Goal: Task Accomplishment & Management: Manage account settings

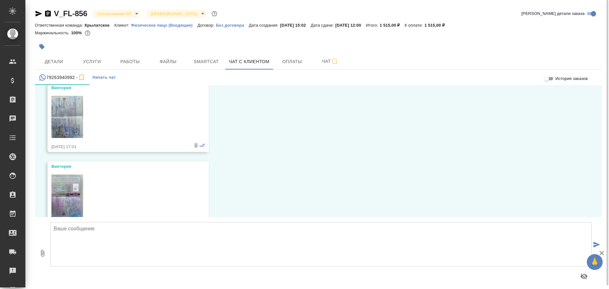
scroll to position [1416, 0]
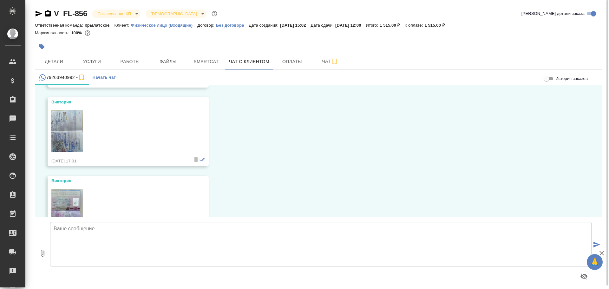
click at [66, 142] on img at bounding box center [67, 131] width 32 height 43
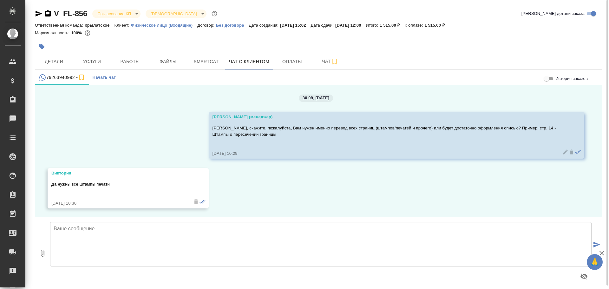
scroll to position [2762, 0]
click at [136, 239] on textarea at bounding box center [321, 244] width 542 height 44
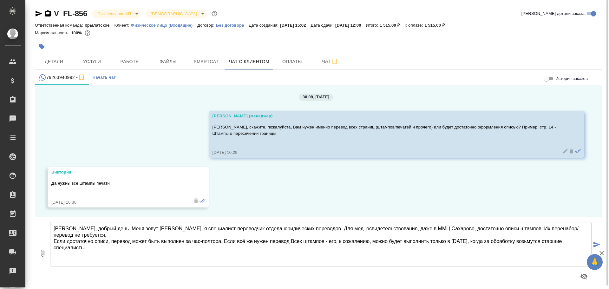
type textarea "Виктория, добрый день. Меня зовут Александр, я специалист-переводчик отдела юри…"
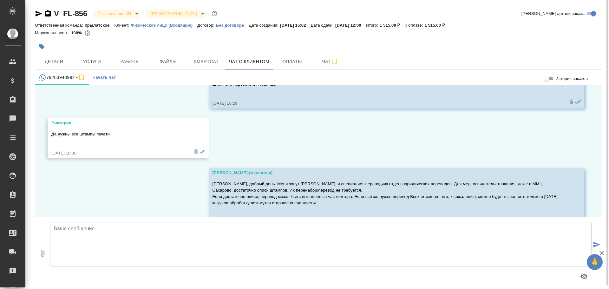
scroll to position [2830, 0]
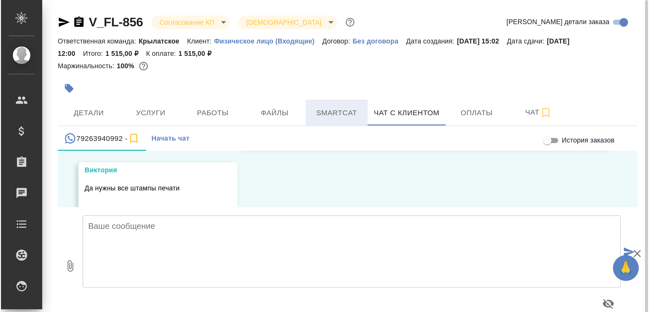
scroll to position [2808, 0]
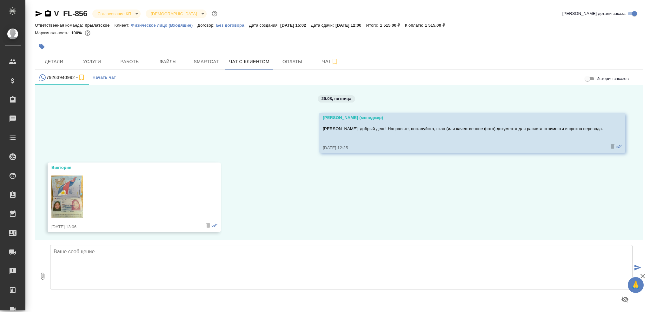
scroll to position [2808, 0]
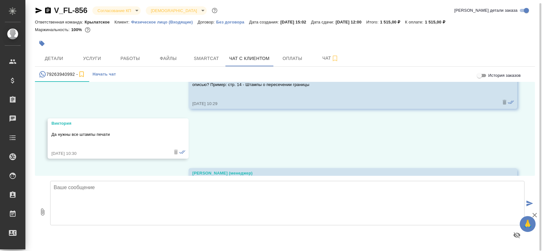
scroll to position [2868, 0]
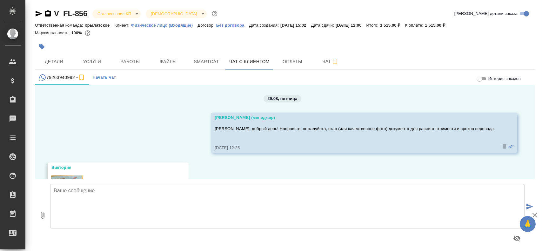
scroll to position [2868, 0]
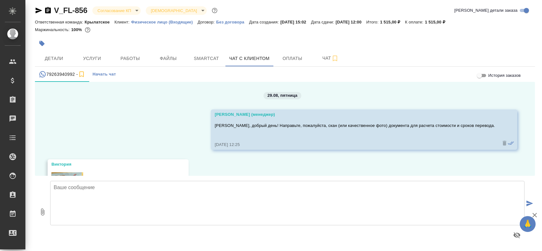
scroll to position [2868, 0]
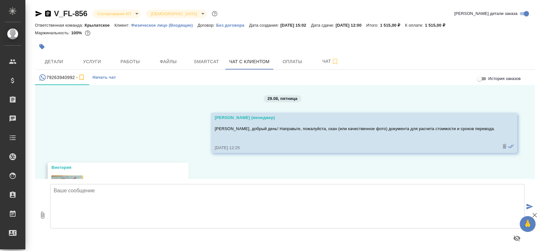
scroll to position [2868, 0]
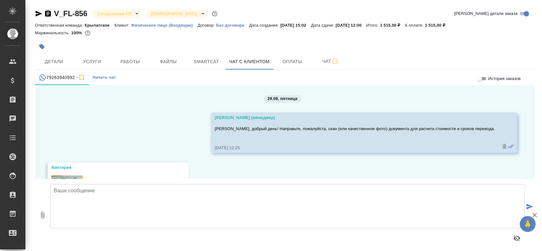
scroll to position [2868, 0]
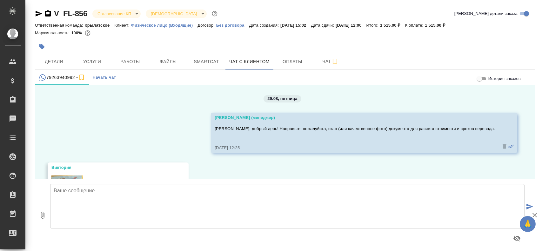
scroll to position [2868, 0]
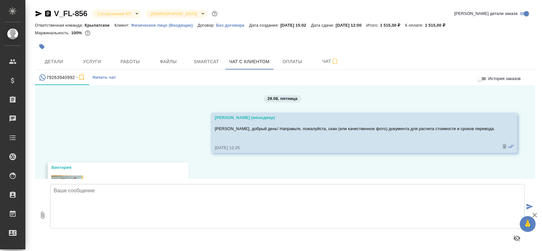
scroll to position [2868, 0]
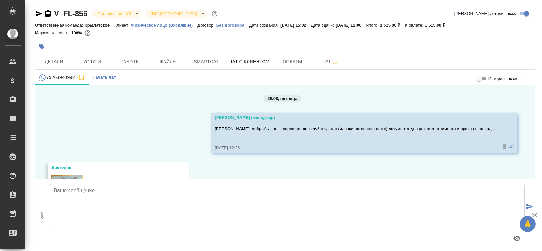
scroll to position [2868, 0]
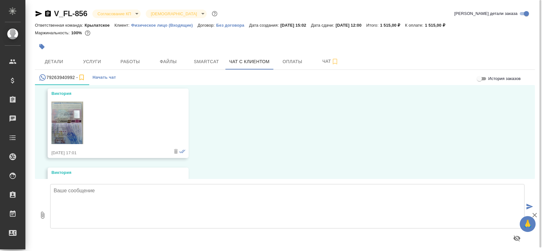
scroll to position [1028, 0]
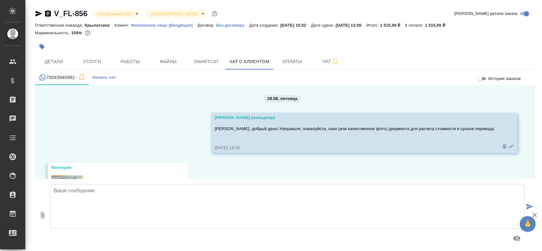
scroll to position [1028, 0]
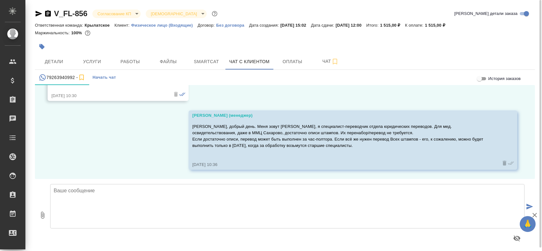
scroll to position [3, 0]
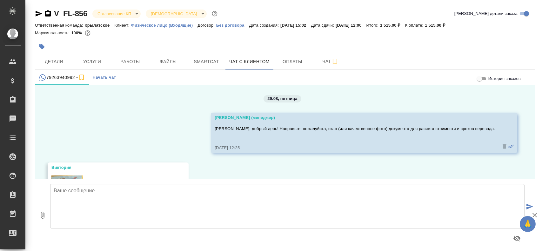
scroll to position [2868, 0]
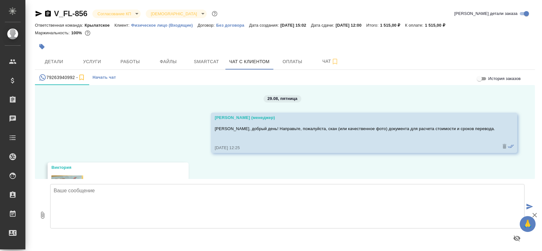
scroll to position [2868, 0]
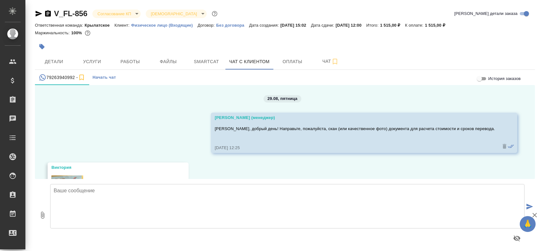
scroll to position [2868, 0]
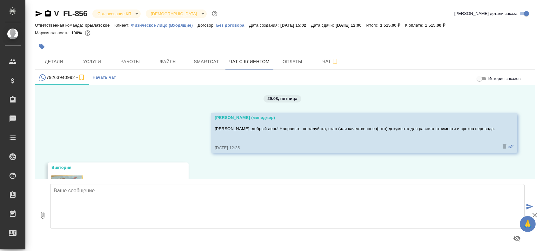
scroll to position [2868, 0]
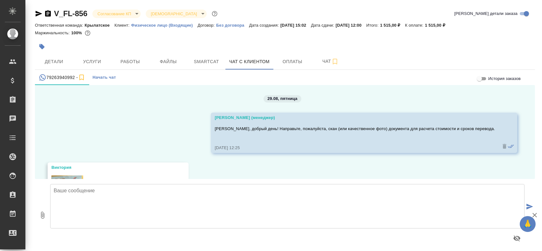
scroll to position [2868, 0]
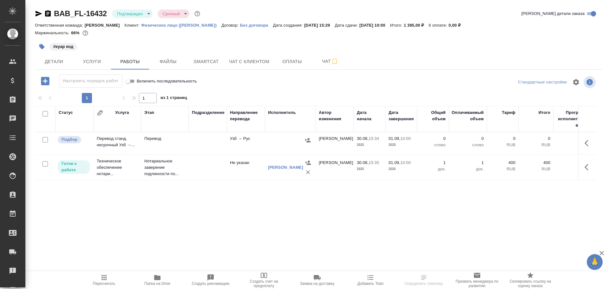
click at [203, 142] on td at bounding box center [208, 143] width 38 height 22
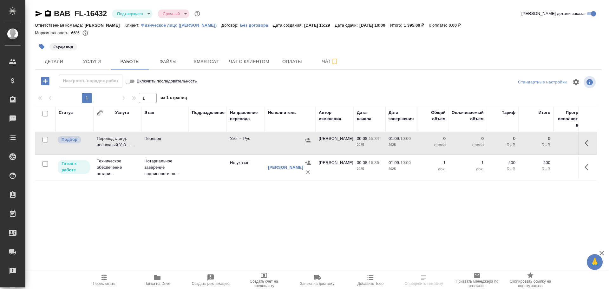
click at [203, 142] on td at bounding box center [208, 143] width 38 height 22
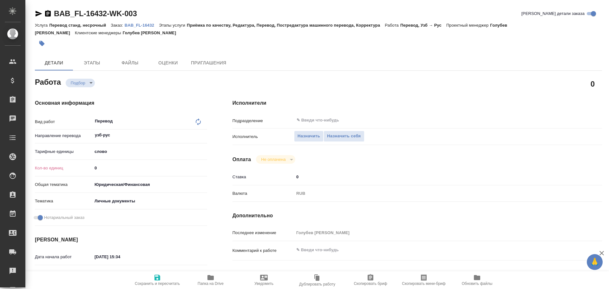
type textarea "x"
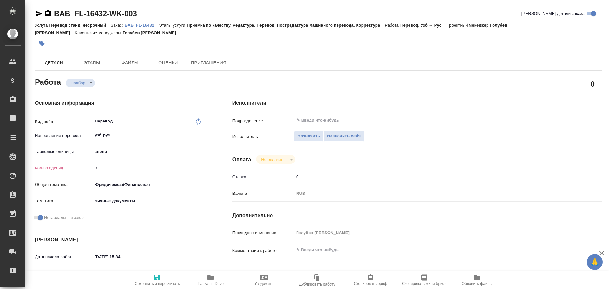
type textarea "x"
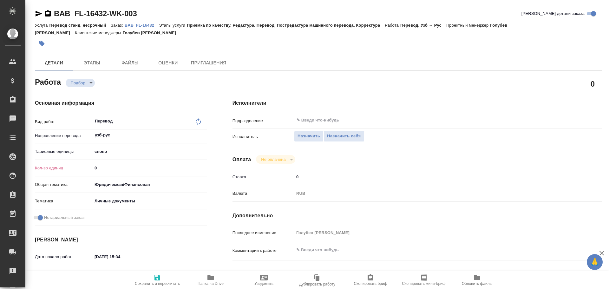
type textarea "x"
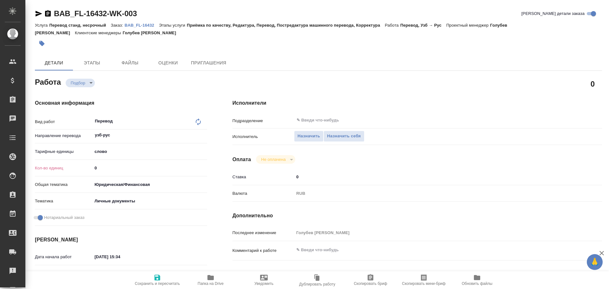
type textarea "x"
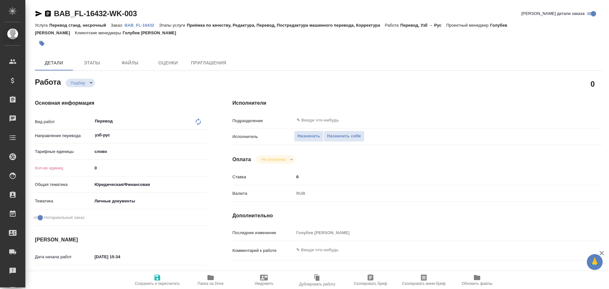
type textarea "x"
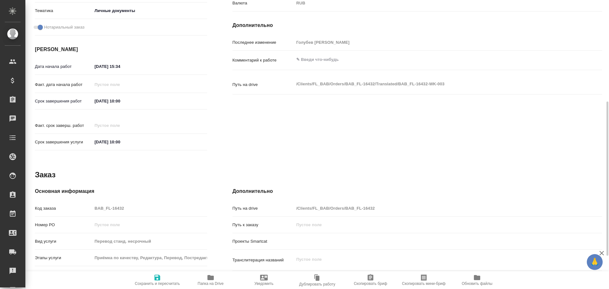
scroll to position [252, 0]
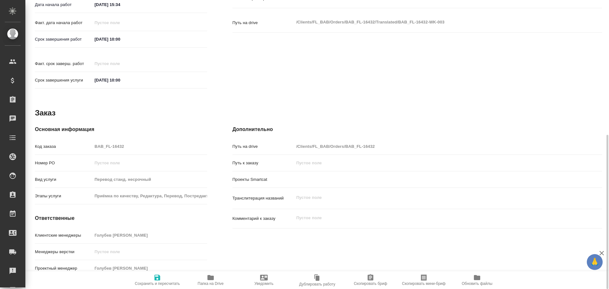
type textarea "x"
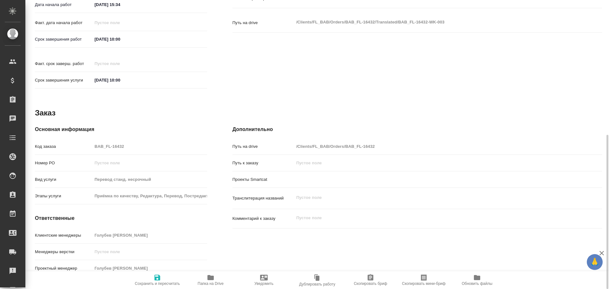
type textarea "x"
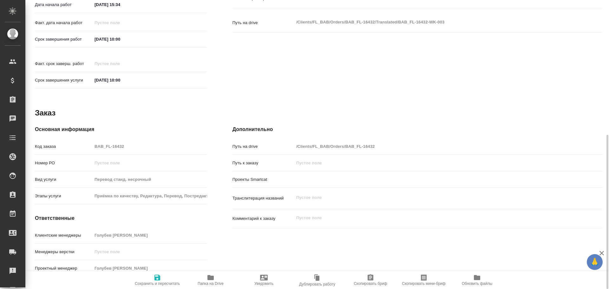
click at [217, 278] on span "Папка на Drive" at bounding box center [211, 280] width 46 height 12
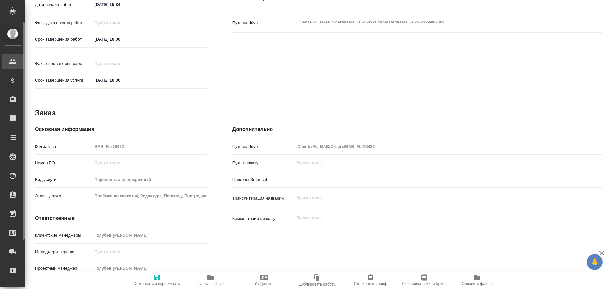
type textarea "x"
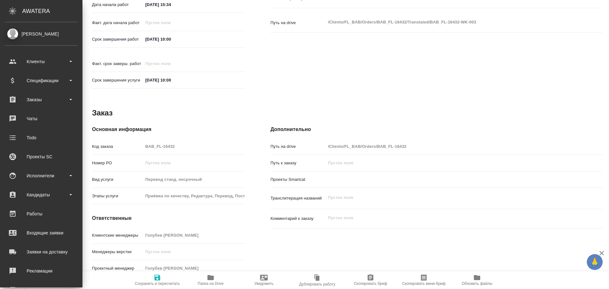
type textarea "x"
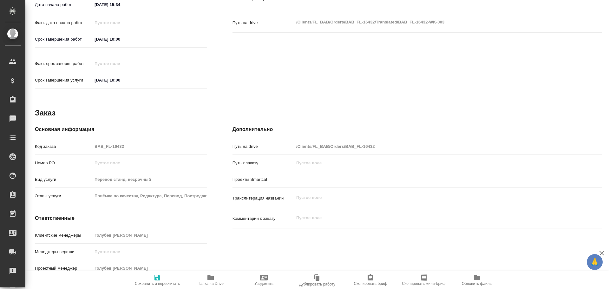
type textarea "x"
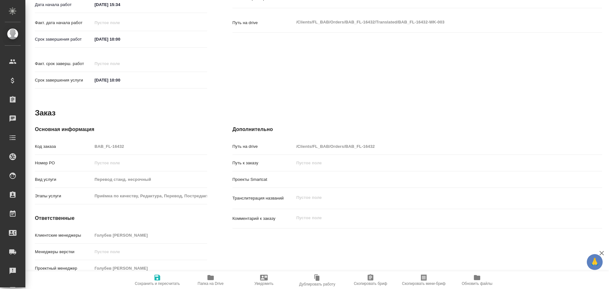
type textarea "x"
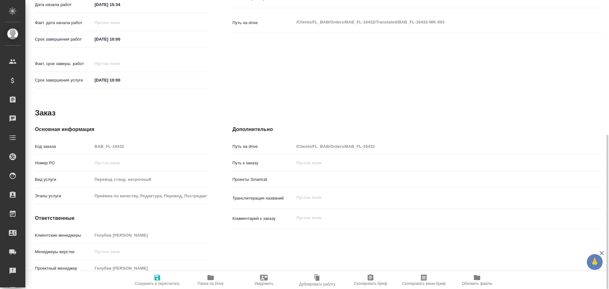
type textarea "x"
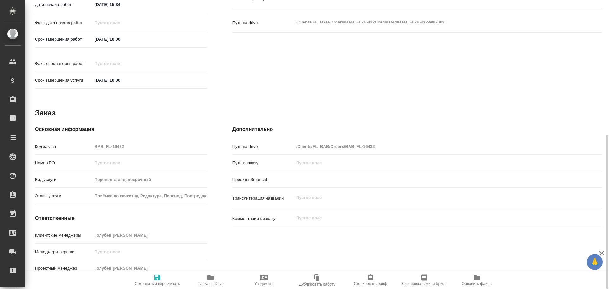
type textarea "x"
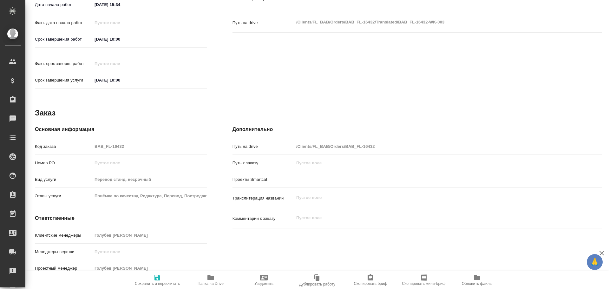
type textarea "x"
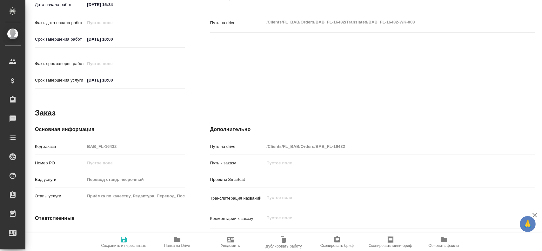
type textarea "x"
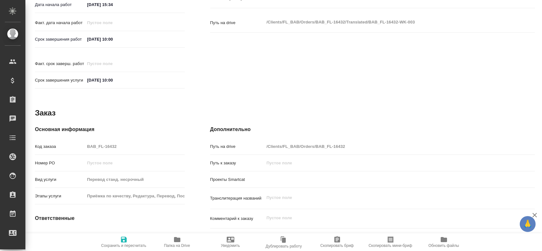
type textarea "x"
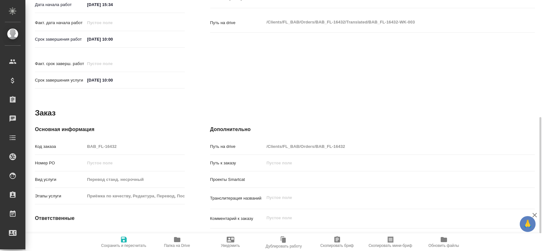
type textarea "x"
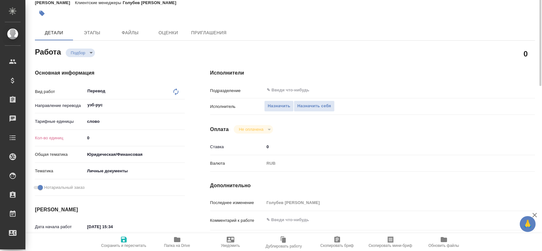
scroll to position [0, 0]
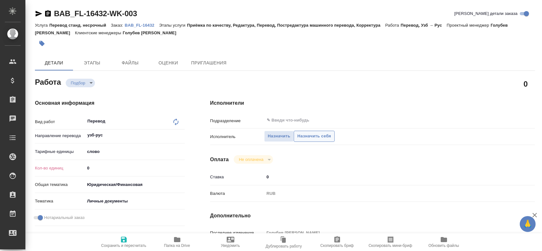
click at [313, 136] on span "Назначить себя" at bounding box center [314, 136] width 34 height 7
type textarea "x"
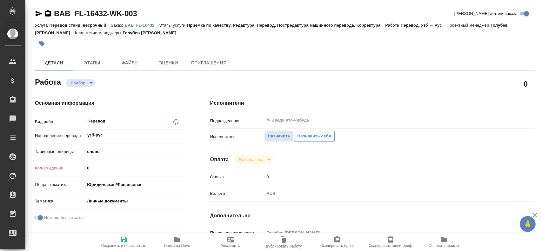
type textarea "x"
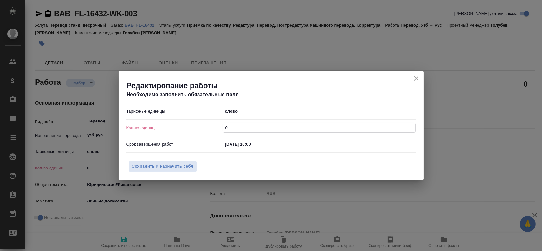
drag, startPoint x: 228, startPoint y: 125, endPoint x: 164, endPoint y: 124, distance: 64.7
click at [166, 125] on div "Кол-во единиц 0" at bounding box center [270, 127] width 289 height 11
type textarea "x"
type input "7"
type textarea "x"
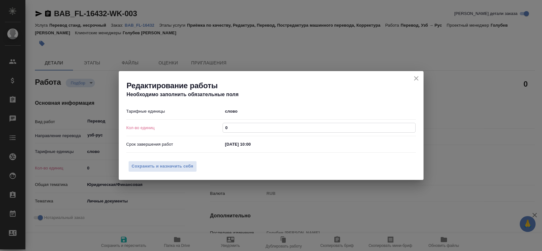
type textarea "x"
type input "7"
type textarea "x"
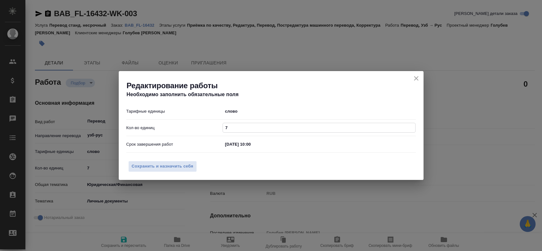
type input "75"
type textarea "x"
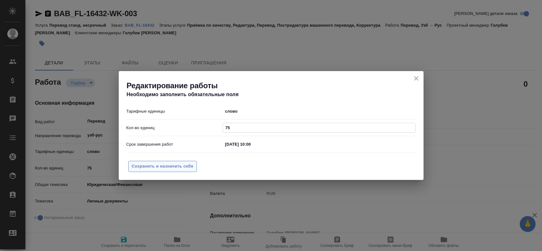
type input "75"
click at [156, 162] on button "Сохранить и назначить себя" at bounding box center [162, 166] width 69 height 11
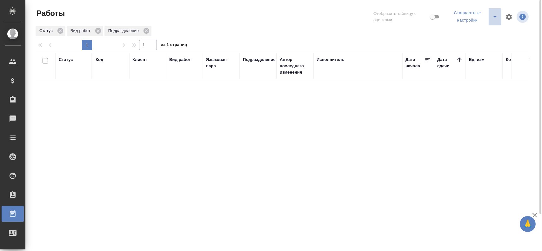
click at [492, 18] on icon "split button" at bounding box center [495, 17] width 8 height 8
click at [473, 31] on li "Мои, в работе" at bounding box center [473, 33] width 55 height 10
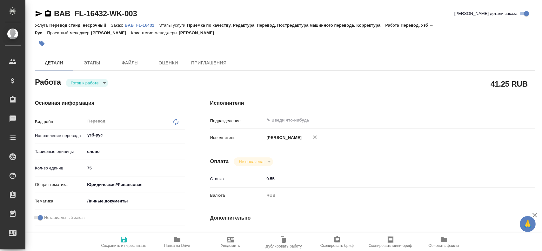
type textarea "x"
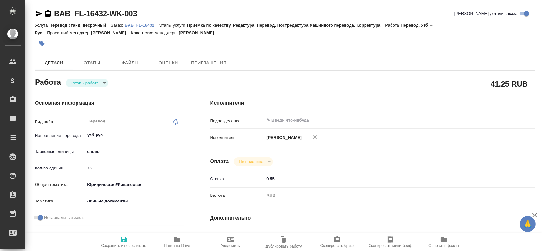
type textarea "x"
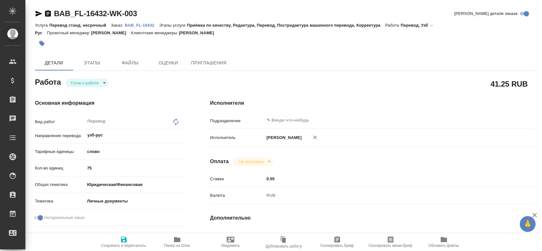
type textarea "x"
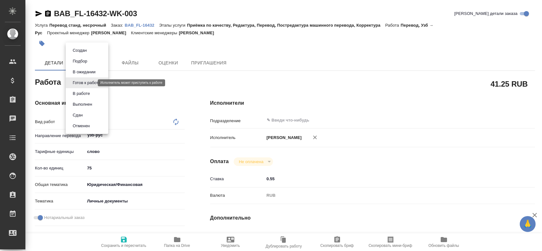
click at [90, 84] on body "🙏 .cls-1 fill:#fff; AWATERA [PERSON_NAME] Спецификации Заказы Чаты Todo Проекты…" at bounding box center [271, 125] width 542 height 251
type textarea "x"
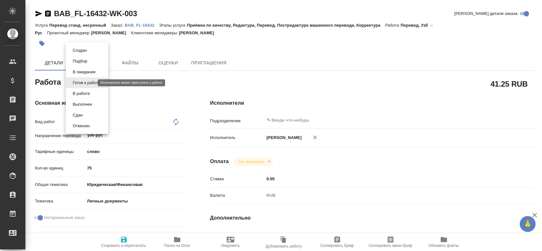
type textarea "x"
click at [91, 95] on button "В работе" at bounding box center [81, 93] width 21 height 7
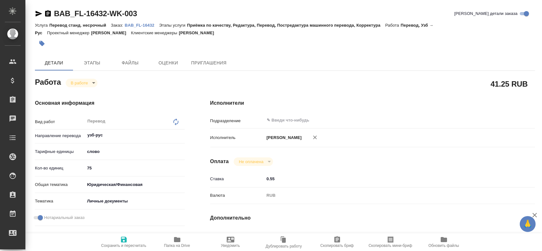
type textarea "x"
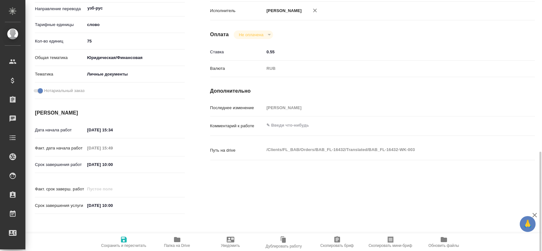
scroll to position [222, 0]
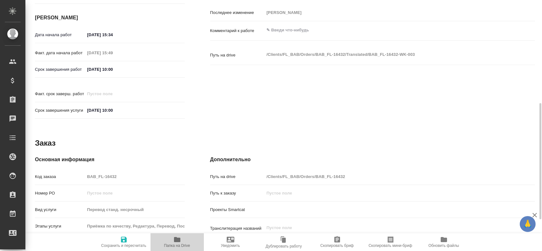
click at [178, 239] on icon "button" at bounding box center [177, 239] width 6 height 5
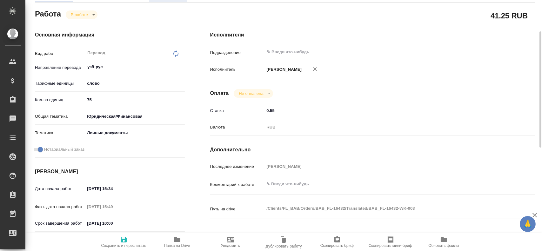
scroll to position [0, 0]
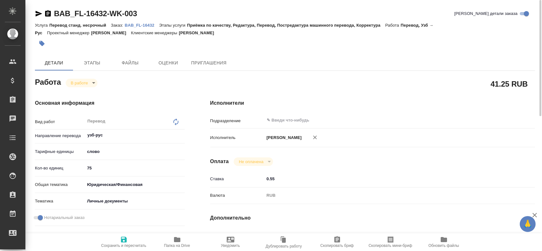
click at [89, 83] on body "🙏 .cls-1 fill:#fff; AWATERA [PERSON_NAME] Спецификации Заказы 0 Чаты Todo Проек…" at bounding box center [271, 125] width 542 height 251
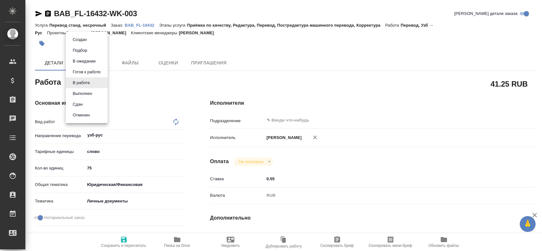
click at [88, 107] on li "Сдан" at bounding box center [87, 104] width 42 height 11
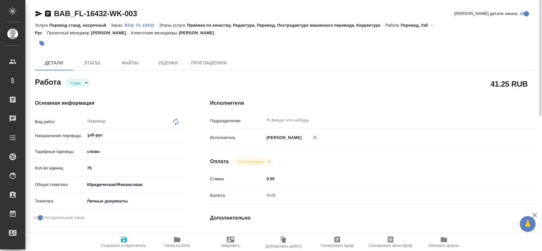
type textarea "x"
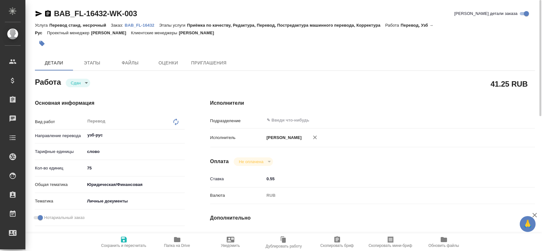
click at [117, 236] on span "Сохранить и пересчитать" at bounding box center [124, 242] width 46 height 12
type textarea "x"
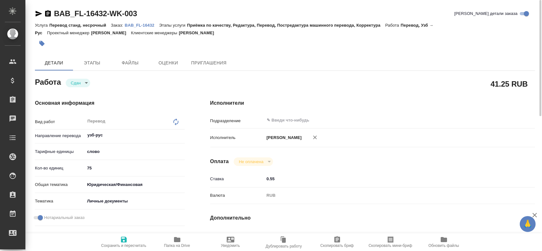
type textarea "x"
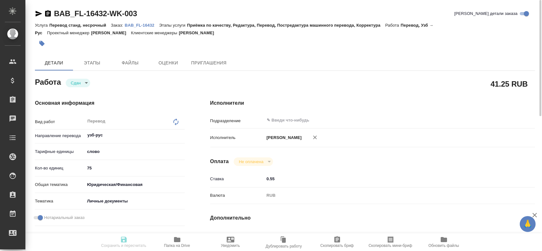
type textarea "x"
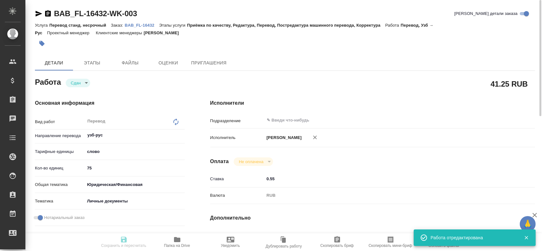
type textarea "x"
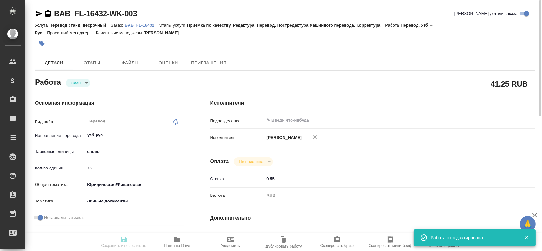
type input "closed"
type textarea "Перевод"
type textarea "x"
type input "узб-рус"
type input "5a8b1489cc6b4906c91bfd90"
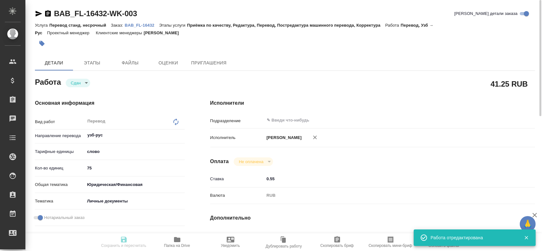
type input "75"
type input "yr-fn"
type input "5a8b8b956a9677013d343cfe"
checkbox input "true"
type input "[DATE] 15:34"
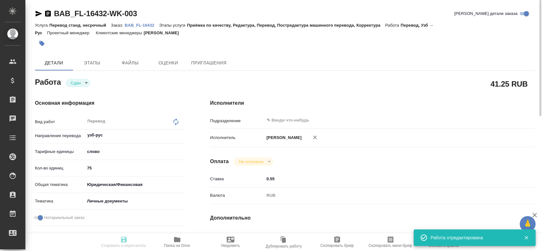
type input "[DATE] 15:49"
type input "[DATE] 10:00"
type input "[DATE] 15:59"
type input "[DATE] 10:00"
type input "notPayed"
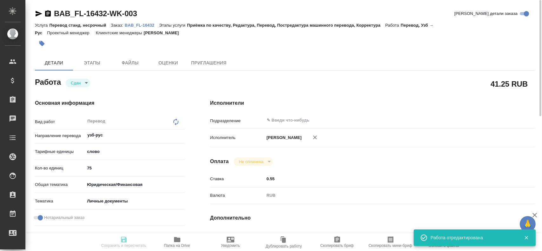
type input "0.55"
type input "RUB"
type input "[PERSON_NAME]"
type textarea "x"
type textarea "/Clients/FL_BAB/Orders/BAB_FL-16432/Translated/BAB_FL-16432-WK-003"
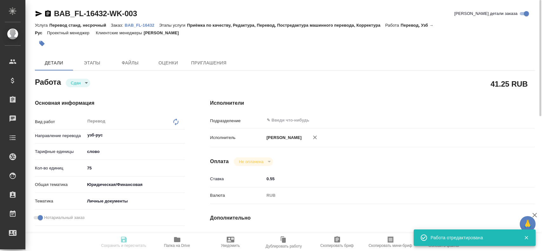
type textarea "x"
type input "BAB_FL-16432"
type input "Перевод станд. несрочный"
type input "Приёмка по качеству, Редактура, Перевод, Постредактура машинного перевода, Корр…"
type input "[PERSON_NAME]"
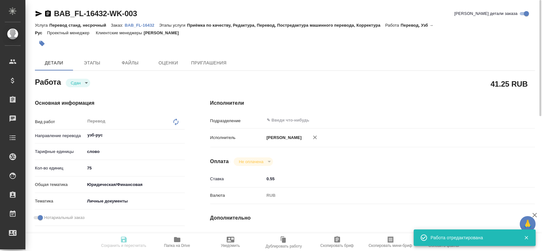
type input "/Clients/FL_BAB/Orders/BAB_FL-16432"
type textarea "x"
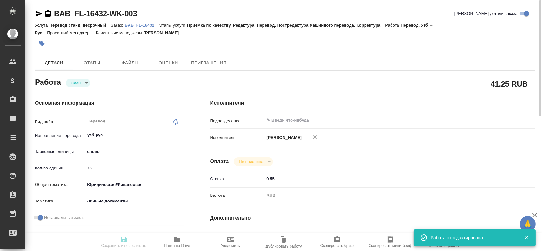
type textarea "x"
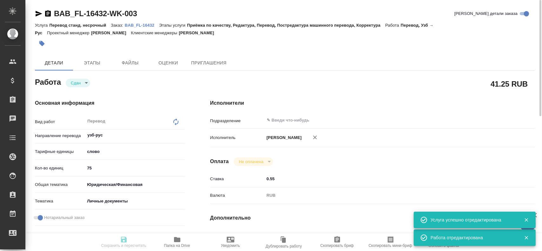
type textarea "x"
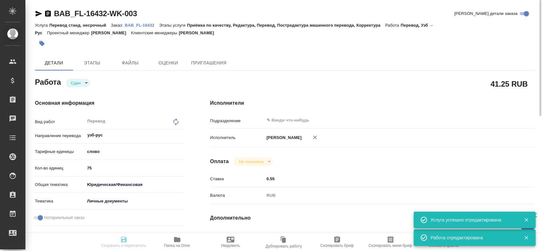
type textarea "x"
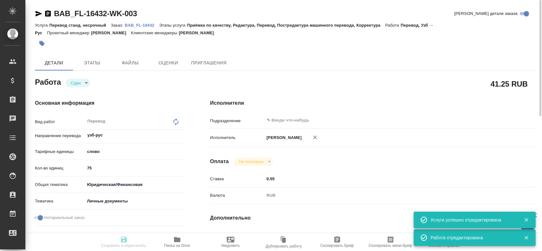
type textarea "x"
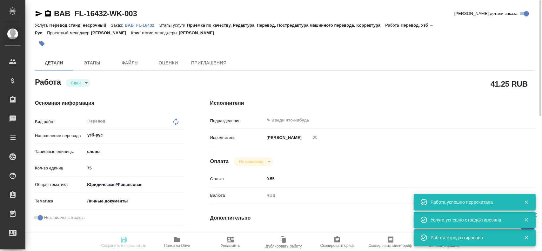
type input "closed"
type textarea "Перевод"
type textarea "x"
type input "узб-рус"
type input "5a8b1489cc6b4906c91bfd90"
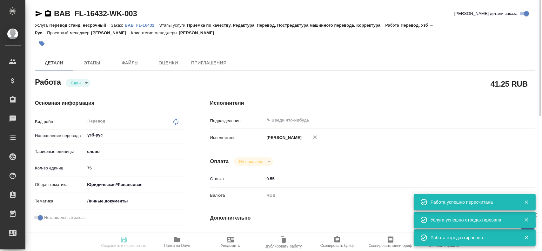
type input "75"
type input "yr-fn"
type input "5a8b8b956a9677013d343cfe"
checkbox input "true"
type input "[DATE] 15:34"
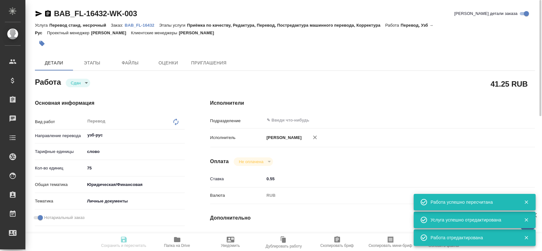
type input "[DATE] 15:49"
type input "[DATE] 10:00"
type input "[DATE] 15:59"
type input "[DATE] 10:00"
type input "notPayed"
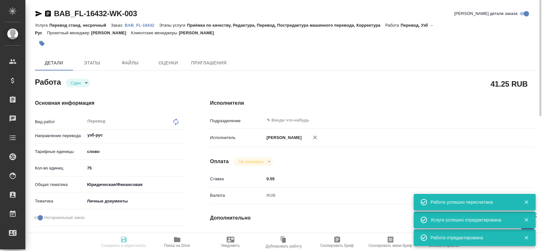
type input "0.55"
type input "RUB"
type input "[PERSON_NAME]"
type textarea "x"
type textarea "/Clients/FL_BAB/Orders/BAB_FL-16432/Translated/BAB_FL-16432-WK-003"
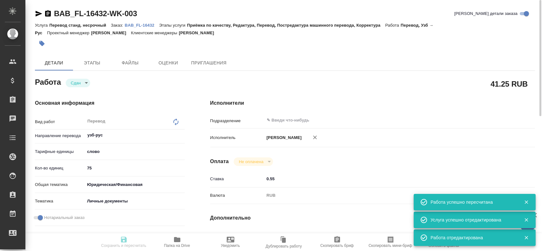
type textarea "x"
type input "BAB_FL-16432"
type input "Перевод станд. несрочный"
type input "Приёмка по качеству, Редактура, Перевод, Постредактура машинного перевода, Корр…"
type input "[PERSON_NAME]"
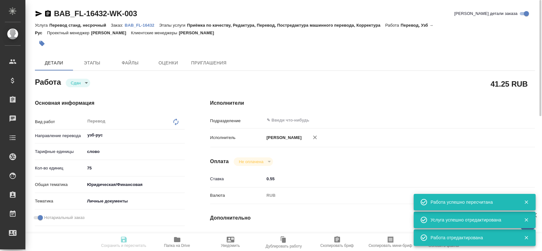
type input "/Clients/FL_BAB/Orders/BAB_FL-16432"
type textarea "x"
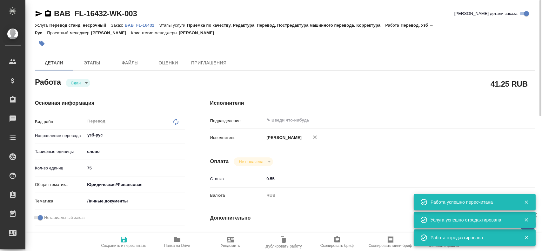
type textarea "x"
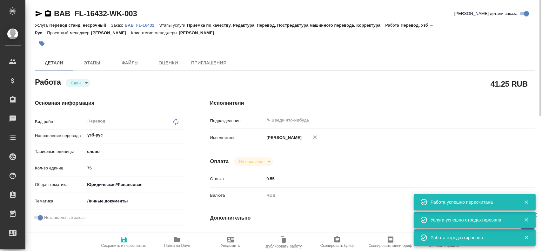
type textarea "x"
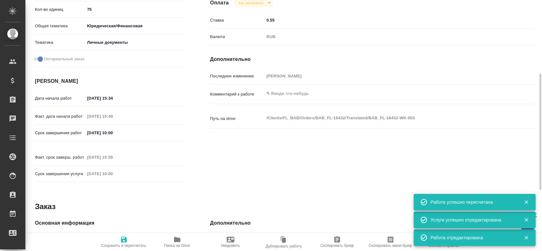
type textarea "x"
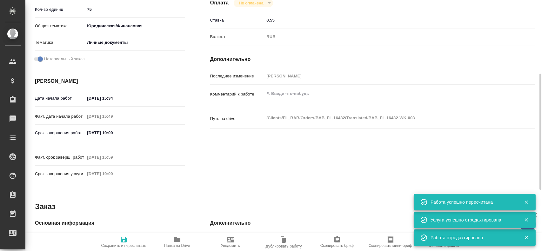
scroll to position [222, 0]
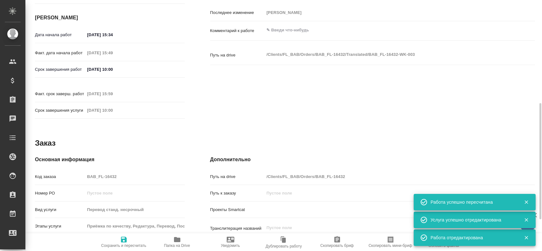
type textarea "x"
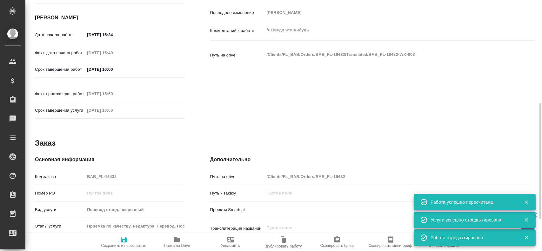
click at [72, 171] on div "Код заказа BAB_FL-16432" at bounding box center [110, 176] width 150 height 11
